Goal: Information Seeking & Learning: Understand process/instructions

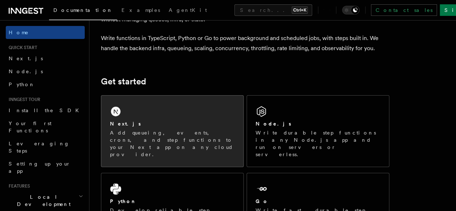
click at [135, 127] on div "Next.js" at bounding box center [172, 124] width 125 height 8
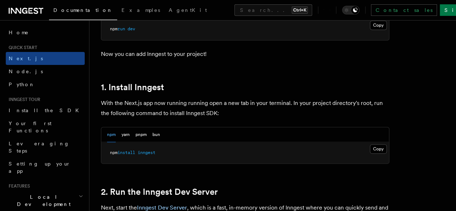
scroll to position [367, 0]
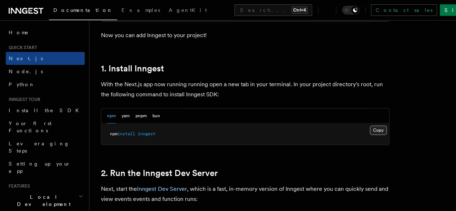
click at [369, 135] on button "Copy Copied" at bounding box center [377, 129] width 17 height 9
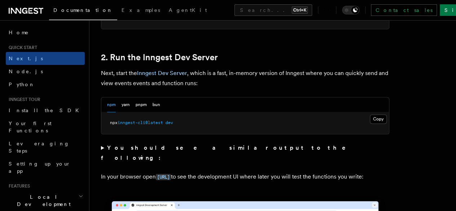
scroll to position [483, 0]
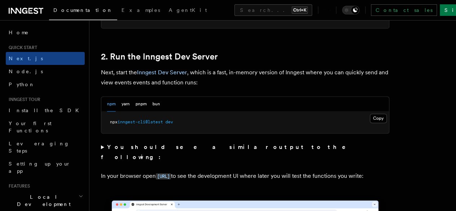
click at [174, 133] on pre "npx inngest-cli@latest dev" at bounding box center [244, 122] width 287 height 22
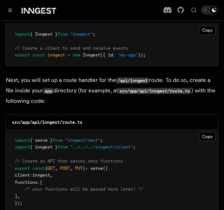
scroll to position [941, 0]
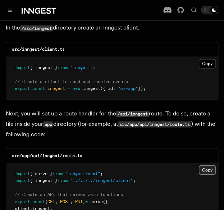
click at [209, 165] on button "Copy Copied" at bounding box center [207, 169] width 17 height 9
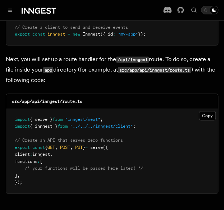
scroll to position [1003, 0]
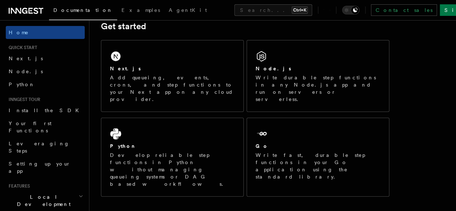
scroll to position [111, 0]
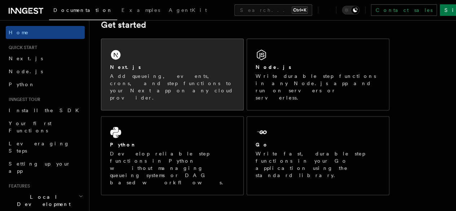
click at [158, 99] on div "Next.js Add queueing, events, crons, and step functions to your Next app on any…" at bounding box center [172, 74] width 142 height 71
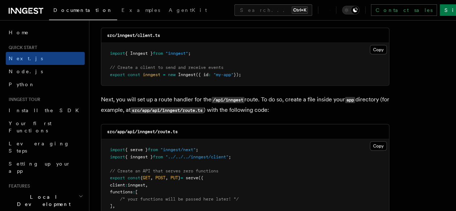
scroll to position [945, 0]
click at [369, 45] on button "Copy Copied" at bounding box center [377, 49] width 17 height 9
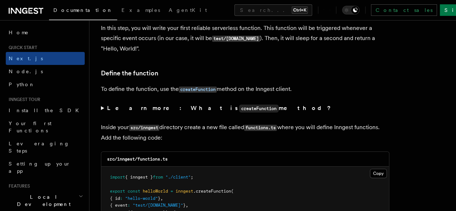
scroll to position [1271, 0]
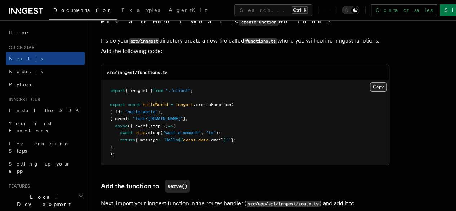
click at [369, 82] on button "Copy Copied" at bounding box center [377, 86] width 17 height 9
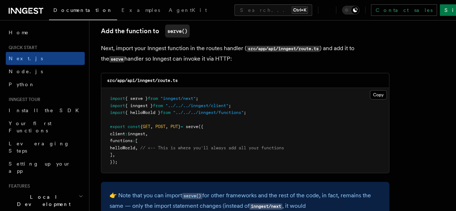
scroll to position [1427, 0]
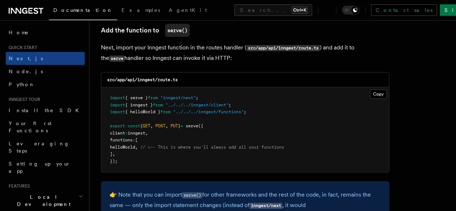
click at [150, 123] on span "GET" at bounding box center [147, 125] width 8 height 5
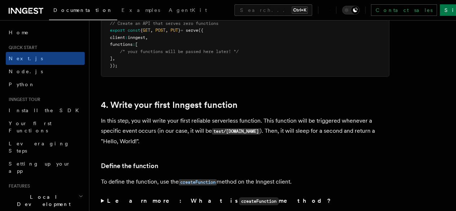
scroll to position [1092, 0]
